Goal: Find specific page/section: Find specific page/section

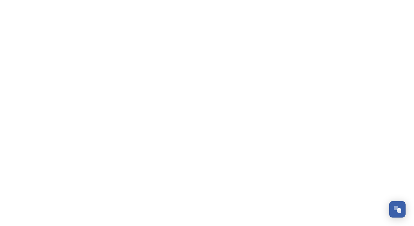
scroll to position [854, 0]
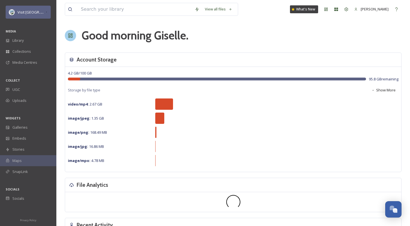
click at [39, 15] on div "Visit [GEOGRAPHIC_DATA] Parks" at bounding box center [31, 12] width 28 height 7
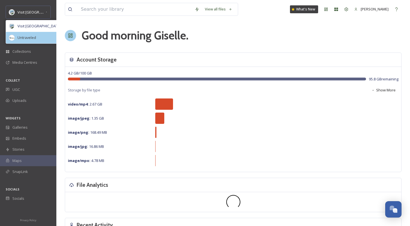
click at [35, 35] on span "Untraveled" at bounding box center [26, 37] width 19 height 5
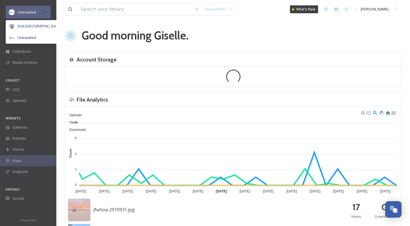
click at [46, 11] on icon at bounding box center [45, 12] width 5 height 5
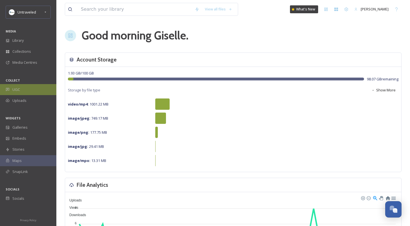
click at [20, 86] on div "UGC" at bounding box center [28, 89] width 56 height 11
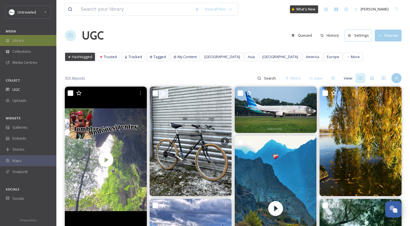
click at [19, 42] on span "Library" at bounding box center [17, 40] width 11 height 5
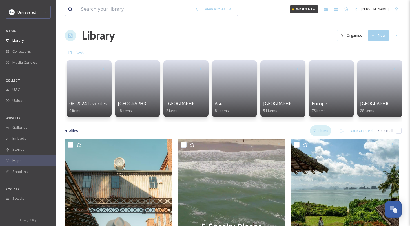
click at [324, 131] on div "Filters" at bounding box center [320, 130] width 21 height 11
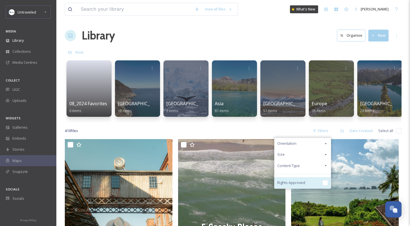
click at [301, 188] on div "Rights Approved" at bounding box center [302, 182] width 56 height 11
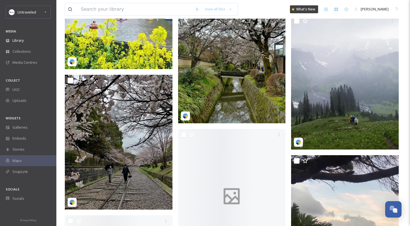
scroll to position [1808, 0]
